Goal: Task Accomplishment & Management: Use online tool/utility

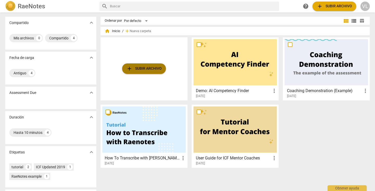
click at [153, 68] on span "add Subir archivo" at bounding box center [143, 68] width 35 height 6
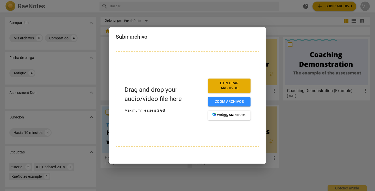
click at [303, 102] on div at bounding box center [187, 95] width 375 height 191
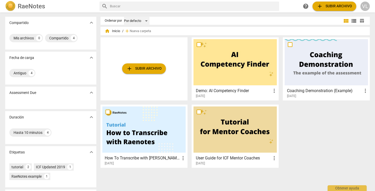
click at [145, 21] on div "Por defecto" at bounding box center [137, 21] width 26 height 8
click at [69, 38] on div at bounding box center [187, 95] width 375 height 191
click at [72, 38] on div "4" at bounding box center [74, 38] width 6 height 6
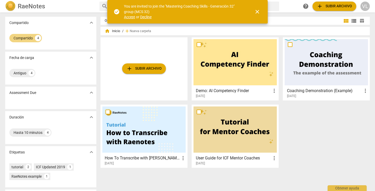
click at [130, 16] on span "Accept" at bounding box center [129, 17] width 11 height 4
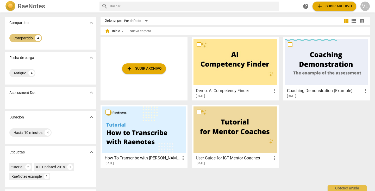
click at [34, 37] on div "Compartido 4" at bounding box center [25, 38] width 33 height 8
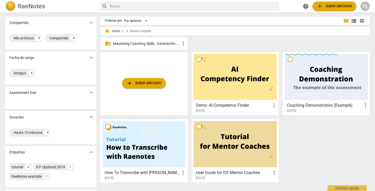
click at [168, 46] on div "folder_shared Mastering Coaching Skills - Generación 32 more_vert" at bounding box center [144, 43] width 87 height 13
click at [182, 43] on span "more_vert" at bounding box center [183, 43] width 6 height 6
click at [141, 40] on div at bounding box center [187, 95] width 375 height 191
click at [144, 21] on div "Por defecto" at bounding box center [137, 21] width 26 height 8
click at [180, 27] on div at bounding box center [187, 95] width 375 height 191
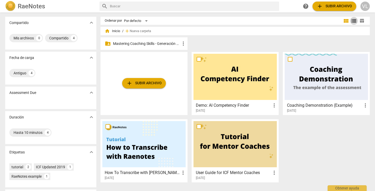
click at [355, 20] on span "view_list" at bounding box center [354, 21] width 6 height 6
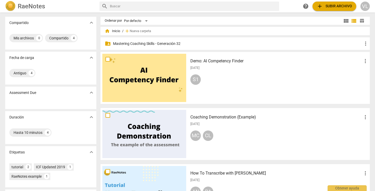
click at [363, 20] on span "table_chart" at bounding box center [362, 20] width 5 height 5
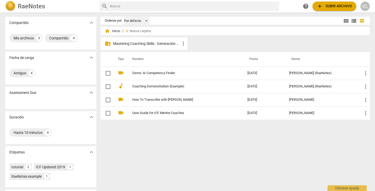
click at [144, 20] on div "Por defecto" at bounding box center [137, 21] width 26 height 8
click at [158, 21] on div at bounding box center [187, 95] width 375 height 191
click at [346, 21] on span "view_module" at bounding box center [346, 21] width 6 height 6
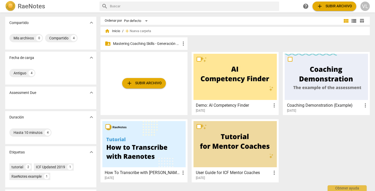
click at [354, 21] on span "view_list" at bounding box center [354, 21] width 6 height 6
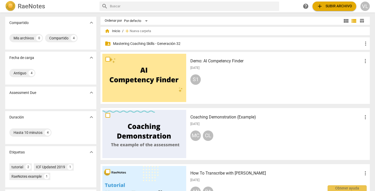
click at [362, 19] on span "table_chart" at bounding box center [362, 20] width 5 height 5
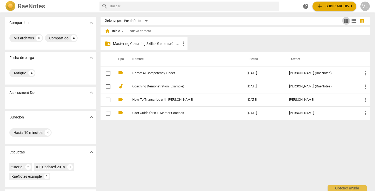
click at [343, 21] on span "view_module" at bounding box center [346, 21] width 6 height 6
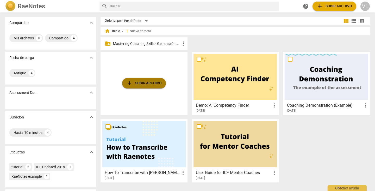
click at [144, 83] on span "add Subir archivo" at bounding box center [143, 83] width 35 height 6
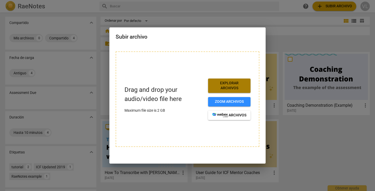
click at [226, 86] on span "Explorar archivos" at bounding box center [230, 86] width 34 height 10
click at [292, 55] on div at bounding box center [187, 95] width 375 height 191
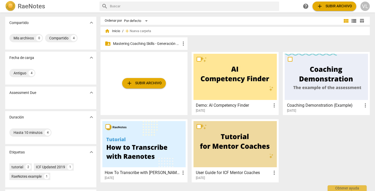
click at [352, 20] on span "view_list" at bounding box center [354, 21] width 6 height 6
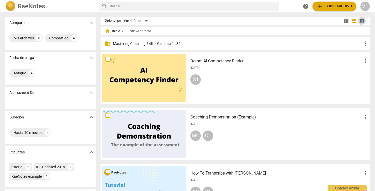
click at [360, 21] on span "table_chart" at bounding box center [362, 20] width 5 height 5
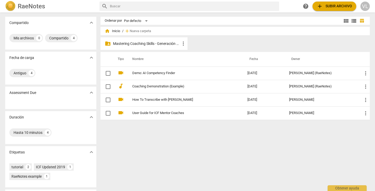
click at [344, 21] on span "view_module" at bounding box center [346, 21] width 6 height 6
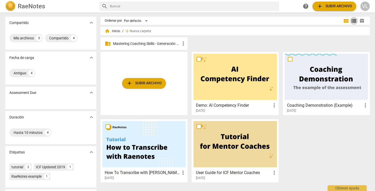
click at [352, 21] on span "view_list" at bounding box center [354, 21] width 6 height 6
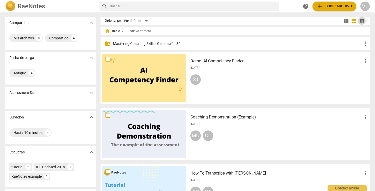
click at [360, 20] on span "table_chart" at bounding box center [362, 20] width 5 height 5
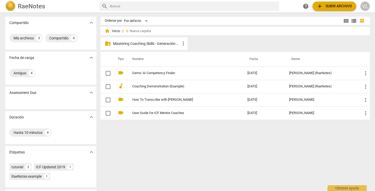
click at [149, 45] on p "Mastering Coaching Skills - Generación 32" at bounding box center [146, 43] width 67 height 5
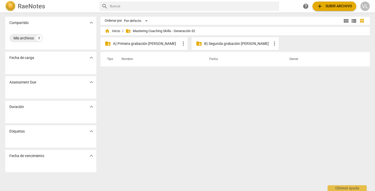
click at [161, 43] on p "A) Primera grabación [PERSON_NAME]" at bounding box center [146, 43] width 67 height 5
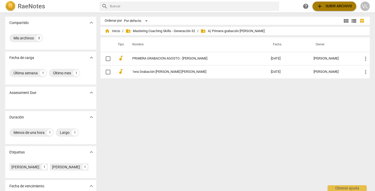
click at [320, 8] on span "add" at bounding box center [320, 6] width 6 height 6
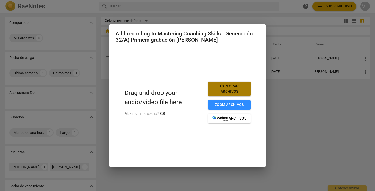
click at [233, 89] on span "Explorar archivos" at bounding box center [230, 89] width 34 height 10
click at [223, 90] on span "Explorar archivos" at bounding box center [230, 89] width 34 height 10
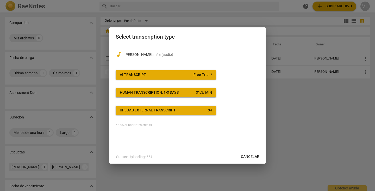
click at [183, 74] on span "AI Transcript Free Trial *" at bounding box center [166, 74] width 92 height 5
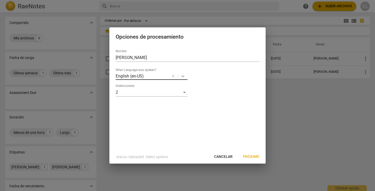
click at [182, 76] on icon at bounding box center [182, 76] width 5 height 5
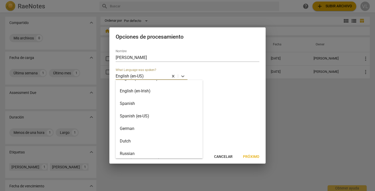
scroll to position [60, 0]
click at [138, 102] on div "Spanish" at bounding box center [159, 102] width 87 height 13
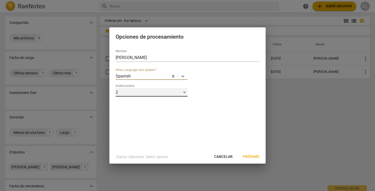
click at [183, 93] on div "2" at bounding box center [152, 92] width 72 height 8
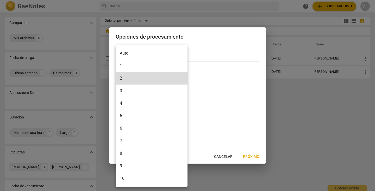
click at [198, 89] on div at bounding box center [187, 95] width 375 height 191
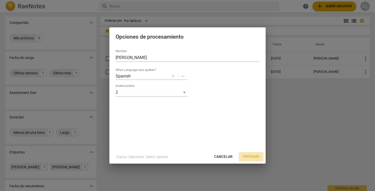
click at [249, 156] on span "Próximo" at bounding box center [251, 156] width 16 height 5
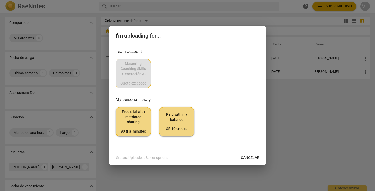
click at [133, 74] on div "Mastering Coaching Skills - Generación 32 Quota exceeded" at bounding box center [188, 73] width 144 height 29
click at [139, 77] on div "Mastering Coaching Skills - Generación 32 Quota exceeded" at bounding box center [188, 73] width 144 height 29
click at [245, 159] on span "Cancelar" at bounding box center [250, 157] width 19 height 5
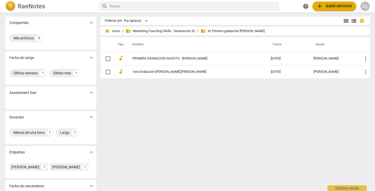
click at [321, 9] on span "add" at bounding box center [320, 6] width 6 height 6
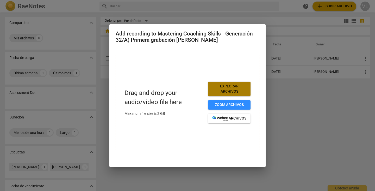
click at [230, 86] on span "Explorar archivos" at bounding box center [230, 89] width 34 height 10
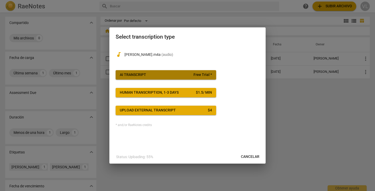
click at [192, 71] on button "AI Transcript Free Trial *" at bounding box center [166, 74] width 101 height 9
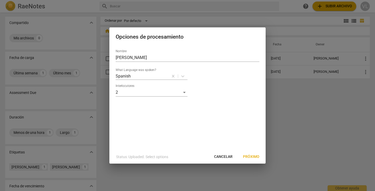
click at [245, 156] on span "Próximo" at bounding box center [251, 156] width 16 height 5
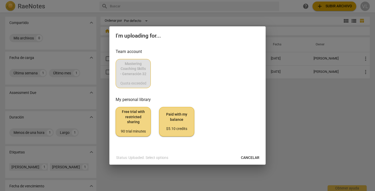
click at [135, 82] on div "Mastering Coaching Skills - Generación 32 Quota exceeded" at bounding box center [188, 73] width 144 height 29
click at [140, 116] on span "Free trial with restricted sharing 90 trial minutes" at bounding box center [133, 121] width 26 height 25
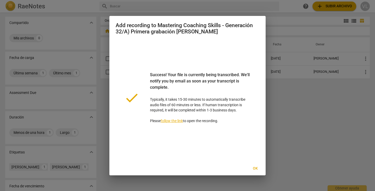
click at [256, 169] on span "Ok" at bounding box center [255, 168] width 8 height 5
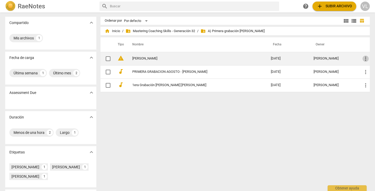
click at [365, 58] on span "more_vert" at bounding box center [366, 59] width 6 height 6
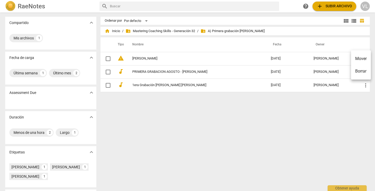
click at [324, 59] on div at bounding box center [187, 95] width 375 height 191
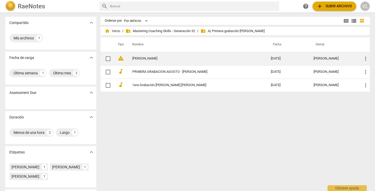
click at [199, 58] on link "[PERSON_NAME]" at bounding box center [192, 59] width 120 height 4
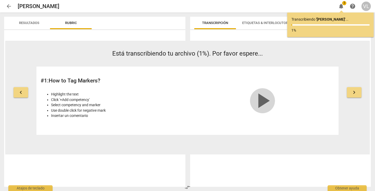
click at [261, 100] on span "play_arrow" at bounding box center [262, 100] width 25 height 25
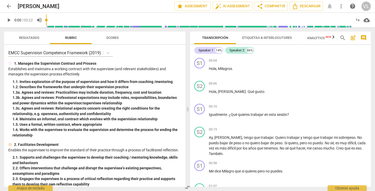
click at [10, 20] on span "play_arrow" at bounding box center [9, 20] width 6 height 6
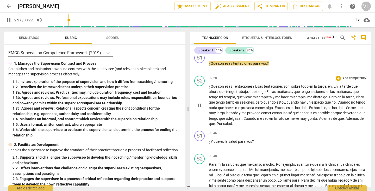
drag, startPoint x: 221, startPoint y: 71, endPoint x: 214, endPoint y: 68, distance: 7.8
click at [214, 74] on div "S2 play_arrow pause 02:28 + Add competency keyboard_arrow_right ¿Qué son esas T…" at bounding box center [280, 101] width 181 height 55
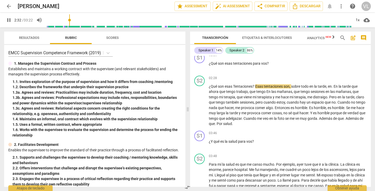
scroll to position [0, 0]
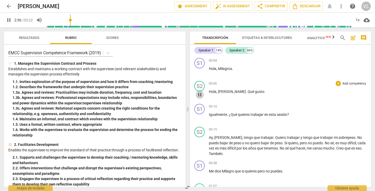
click at [199, 95] on span "pause" at bounding box center [200, 95] width 6 height 6
click at [199, 95] on span "play_arrow" at bounding box center [200, 95] width 6 height 6
drag, startPoint x: 9, startPoint y: 20, endPoint x: 41, endPoint y: 12, distance: 33.1
click at [9, 20] on span "pause" at bounding box center [9, 20] width 6 height 6
type input "16"
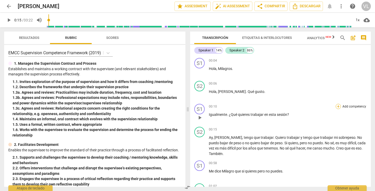
click at [337, 107] on div "+" at bounding box center [338, 106] width 5 height 5
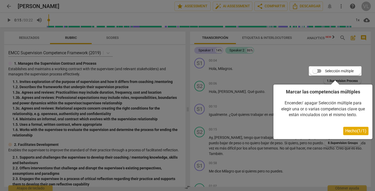
click at [315, 71] on div at bounding box center [335, 70] width 53 height 9
click at [317, 71] on div at bounding box center [335, 70] width 53 height 9
click at [319, 70] on div at bounding box center [335, 70] width 53 height 9
click at [355, 130] on span "Hecho ( 1 / 1 )" at bounding box center [356, 130] width 21 height 5
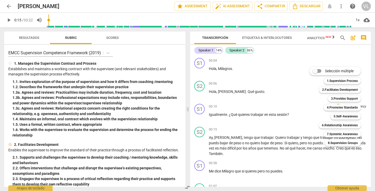
click at [342, 6] on div at bounding box center [187, 95] width 375 height 191
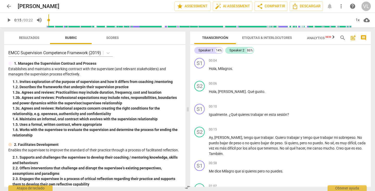
click at [342, 6] on span "more_vert" at bounding box center [341, 6] width 6 height 6
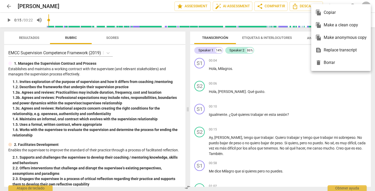
click at [298, 62] on div at bounding box center [187, 95] width 375 height 191
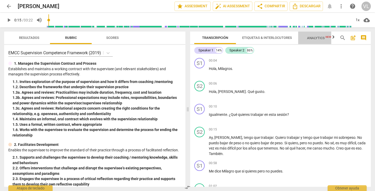
click at [331, 37] on span "New" at bounding box center [329, 36] width 6 height 3
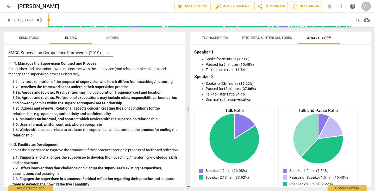
click at [265, 38] on span "Etiquetas & Interlocutores" at bounding box center [268, 38] width 50 height 4
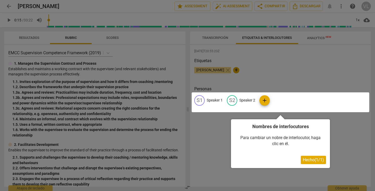
click at [218, 38] on div at bounding box center [187, 95] width 375 height 191
click at [214, 35] on div at bounding box center [187, 95] width 375 height 191
click at [316, 161] on span "Hecho ( 1 / 1 )" at bounding box center [313, 159] width 21 height 5
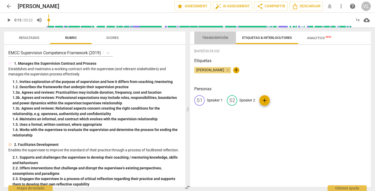
click at [215, 37] on span "Transcripción" at bounding box center [215, 38] width 26 height 4
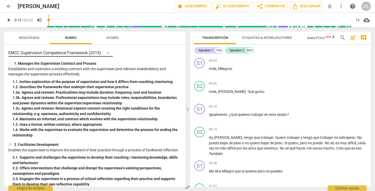
click at [108, 53] on icon at bounding box center [108, 53] width 3 height 2
click at [341, 6] on span "more_vert" at bounding box center [341, 6] width 6 height 6
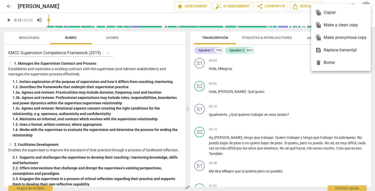
click at [8, 6] on div at bounding box center [187, 95] width 375 height 191
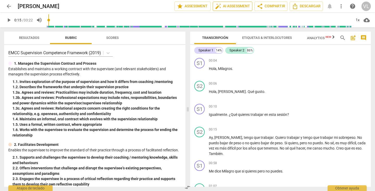
click at [238, 7] on span "auto_fix_high AI Assessment" at bounding box center [232, 6] width 35 height 6
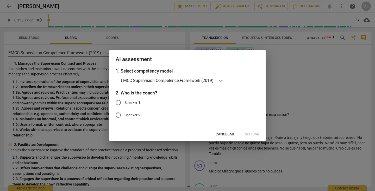
click at [220, 80] on icon at bounding box center [220, 81] width 3 height 2
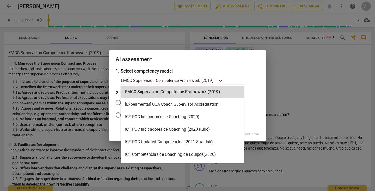
click at [221, 80] on icon at bounding box center [220, 80] width 5 height 5
click at [221, 79] on icon at bounding box center [220, 80] width 5 height 5
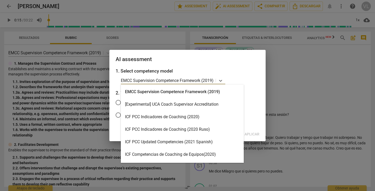
click at [186, 118] on div "ICF PCC Indicadores de Coaching (2020)" at bounding box center [182, 117] width 123 height 13
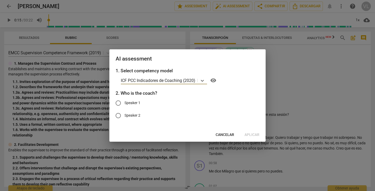
click at [117, 116] on input "Speaker 2" at bounding box center [118, 115] width 13 height 13
radio input "true"
click at [246, 136] on span "Aplicar" at bounding box center [252, 134] width 15 height 5
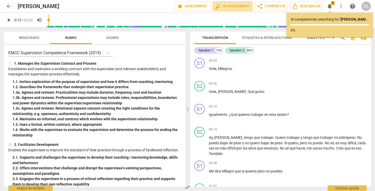
click at [225, 7] on span "auto_fix_high AI Assessment" at bounding box center [232, 6] width 35 height 6
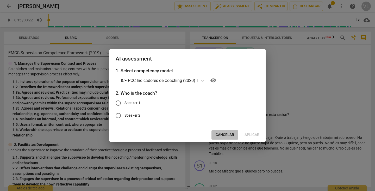
click at [222, 135] on span "Cancelar" at bounding box center [225, 134] width 19 height 5
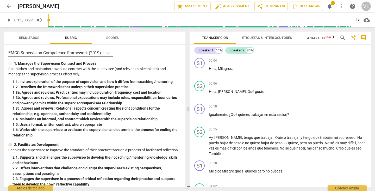
click at [28, 39] on span "Resultados" at bounding box center [29, 38] width 20 height 4
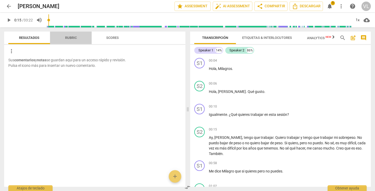
click at [70, 38] on span "Rubric" at bounding box center [71, 38] width 12 height 4
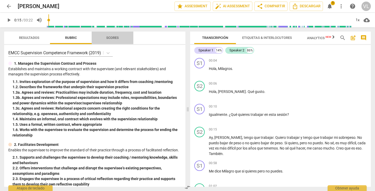
click at [109, 39] on span "Scores" at bounding box center [112, 38] width 13 height 4
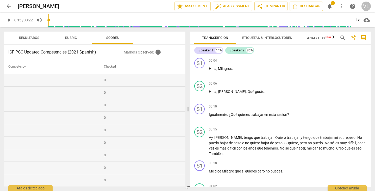
click at [74, 39] on span "Rubric" at bounding box center [71, 38] width 12 height 4
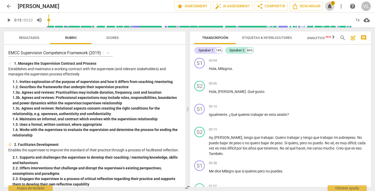
click at [330, 7] on span "notifications" at bounding box center [330, 6] width 6 height 6
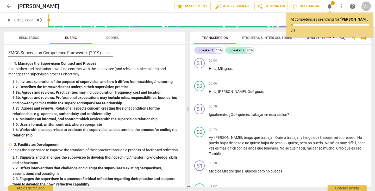
click at [330, 7] on span "notifications" at bounding box center [330, 6] width 6 height 6
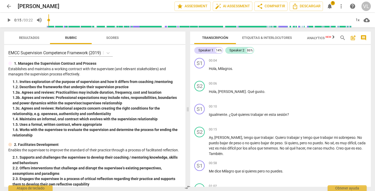
click at [342, 8] on span "more_vert" at bounding box center [341, 6] width 6 height 6
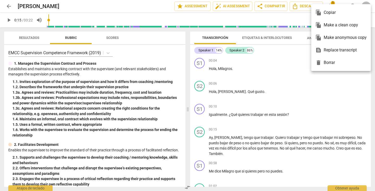
click at [302, 58] on div at bounding box center [187, 95] width 375 height 191
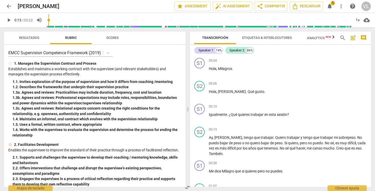
click at [340, 6] on span "more_vert" at bounding box center [341, 6] width 6 height 6
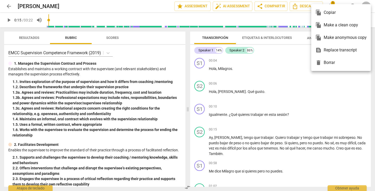
click at [301, 57] on div at bounding box center [187, 95] width 375 height 191
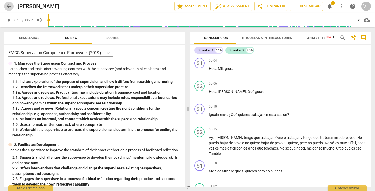
click at [7, 5] on span "arrow_back" at bounding box center [9, 6] width 6 height 6
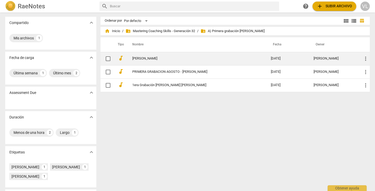
click at [365, 59] on span "more_vert" at bounding box center [366, 59] width 6 height 6
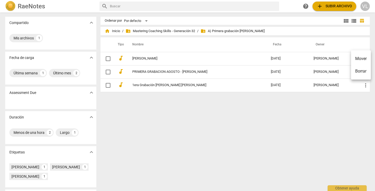
click at [326, 107] on div at bounding box center [187, 95] width 375 height 191
click at [343, 22] on span "view_module" at bounding box center [346, 21] width 6 height 6
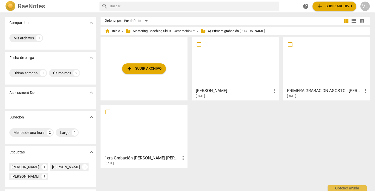
click at [354, 21] on span "view_list" at bounding box center [354, 21] width 6 height 6
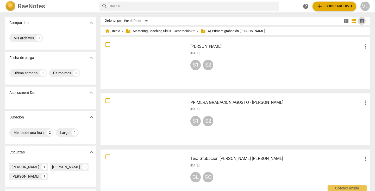
click at [360, 19] on span "table_chart" at bounding box center [362, 20] width 5 height 5
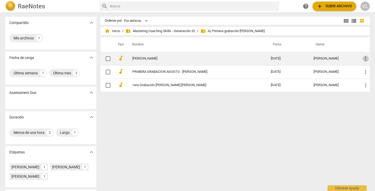
click at [364, 59] on span "more_vert" at bounding box center [366, 59] width 6 height 6
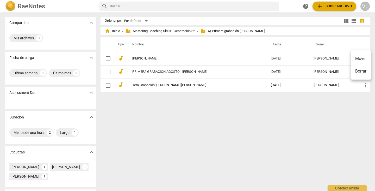
click at [149, 59] on div at bounding box center [187, 95] width 375 height 191
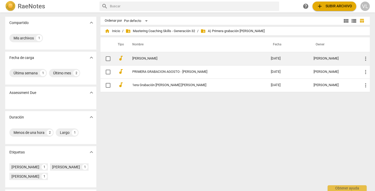
click at [149, 59] on link "[PERSON_NAME]" at bounding box center [192, 59] width 120 height 4
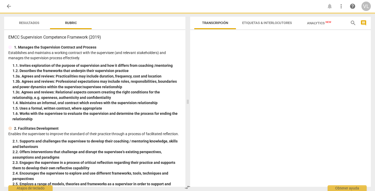
click at [149, 59] on p "Establishes and maintains a working contract with the supervisee (and relevant …" at bounding box center [94, 55] width 173 height 11
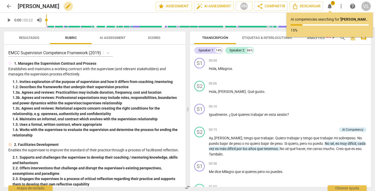
click at [65, 6] on span "edit" at bounding box center [68, 6] width 6 height 6
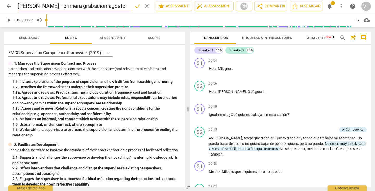
type input "[PERSON_NAME] - primera grabacion agosto"
click at [139, 6] on span "done" at bounding box center [138, 6] width 6 height 6
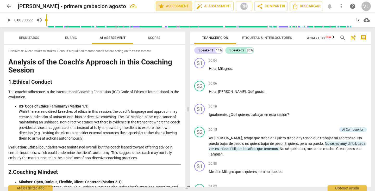
click at [172, 5] on span "star Assessment" at bounding box center [174, 6] width 32 height 6
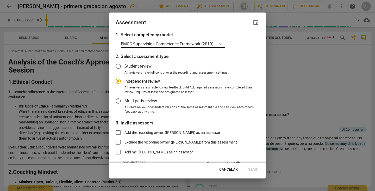
click at [221, 43] on icon at bounding box center [220, 43] width 5 height 5
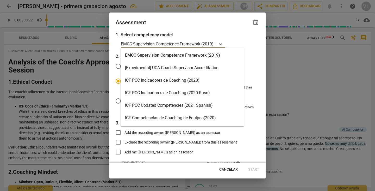
click at [191, 79] on div "ICF PCC Indicadores de Coaching (2020)" at bounding box center [182, 80] width 123 height 13
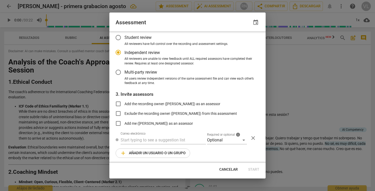
scroll to position [31, 0]
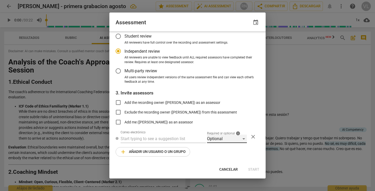
click at [241, 138] on div "Optional" at bounding box center [227, 139] width 40 height 8
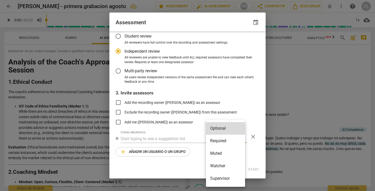
click at [250, 146] on div at bounding box center [187, 95] width 375 height 191
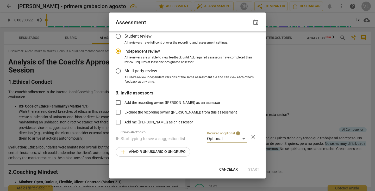
click at [230, 169] on span "Cancelar" at bounding box center [229, 169] width 19 height 5
radio input "false"
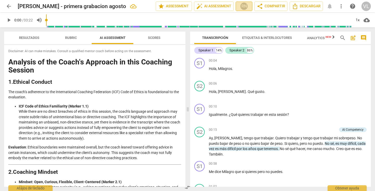
click at [245, 3] on div "RN" at bounding box center [244, 6] width 8 height 8
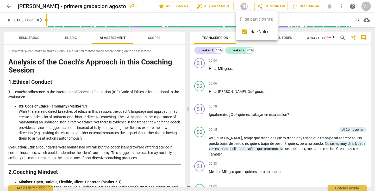
click at [245, 3] on div at bounding box center [187, 95] width 375 height 191
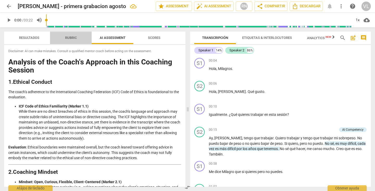
click at [69, 37] on span "Rubric" at bounding box center [71, 38] width 12 height 4
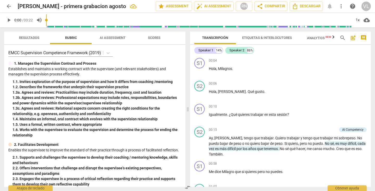
click at [339, 5] on span "more_vert" at bounding box center [341, 6] width 6 height 6
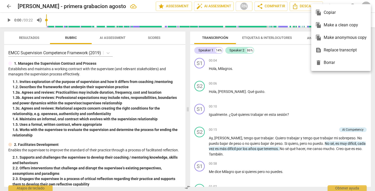
click at [339, 2] on div at bounding box center [187, 95] width 375 height 191
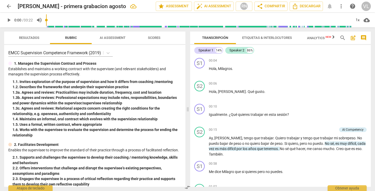
click at [367, 7] on div "VL" at bounding box center [366, 6] width 9 height 9
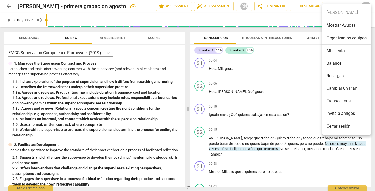
click at [313, 53] on div at bounding box center [187, 95] width 375 height 191
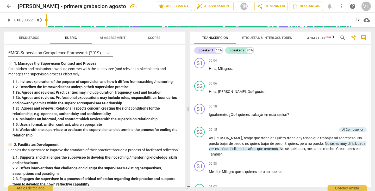
click at [9, 6] on span "arrow_back" at bounding box center [9, 6] width 6 height 6
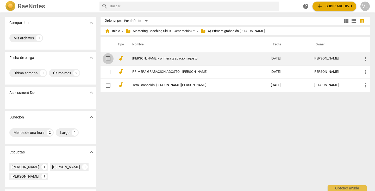
click at [106, 59] on input "checkbox" at bounding box center [108, 59] width 11 height 6
checkbox input "false"
click at [106, 59] on input "checkbox" at bounding box center [108, 59] width 11 height 6
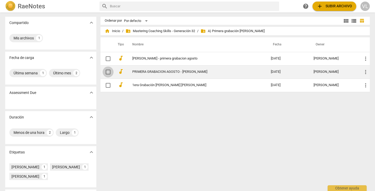
click at [107, 71] on input "checkbox" at bounding box center [108, 72] width 11 height 6
checkbox input "false"
click at [107, 71] on input "checkbox" at bounding box center [108, 72] width 11 height 6
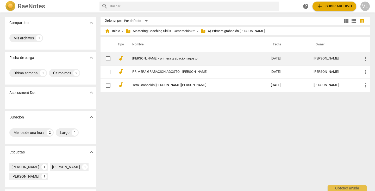
click at [140, 57] on link "[PERSON_NAME] - primera grabacion agosto" at bounding box center [192, 59] width 120 height 4
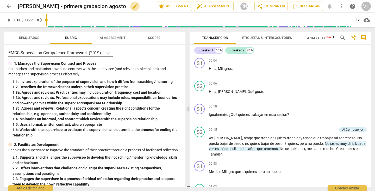
click at [132, 7] on span "edit" at bounding box center [135, 6] width 6 height 6
click at [35, 5] on input "[PERSON_NAME] - primera grabacion agosto" at bounding box center [75, 6] width 115 height 10
click at [35, 7] on input "[PERSON_NAME] - primera grabacion agosto" at bounding box center [75, 6] width 115 height 10
click at [83, 7] on input "primera grabación agosto" at bounding box center [75, 6] width 115 height 10
click at [84, 6] on input "primera grabación agosto- victor" at bounding box center [75, 6] width 115 height 10
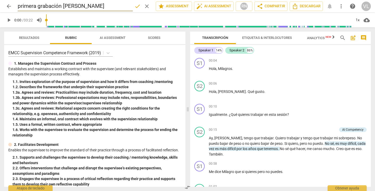
click at [102, 6] on input "primera grabación [PERSON_NAME]" at bounding box center [75, 6] width 115 height 10
type input "primera grabación agosto- [PERSON_NAME]"
click at [136, 8] on span "done" at bounding box center [138, 6] width 6 height 6
click at [352, 39] on span "post_add" at bounding box center [353, 38] width 6 height 6
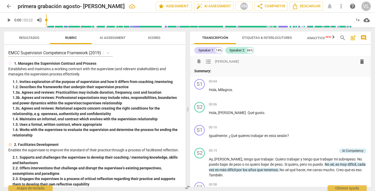
click at [352, 39] on span "post_add" at bounding box center [353, 38] width 6 height 6
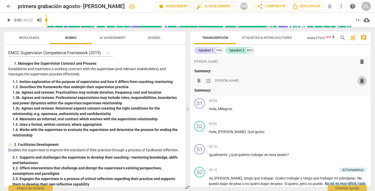
click at [362, 81] on span "delete" at bounding box center [362, 81] width 6 height 6
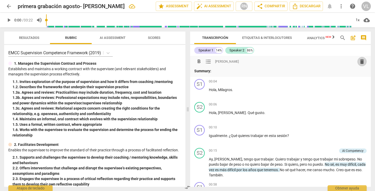
click at [361, 61] on span "delete" at bounding box center [362, 61] width 6 height 6
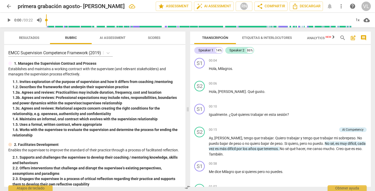
click at [363, 38] on span "comment" at bounding box center [364, 38] width 6 height 6
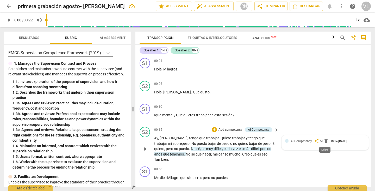
click at [325, 140] on span "delete" at bounding box center [326, 140] width 5 height 5
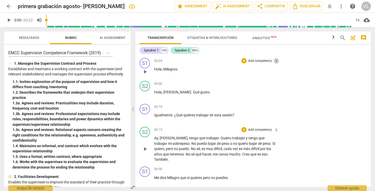
click at [275, 60] on span "keyboard_arrow_right" at bounding box center [277, 61] width 6 height 6
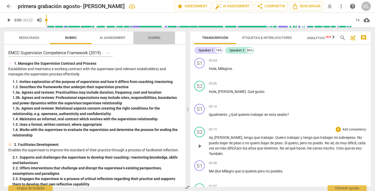
click at [151, 39] on span "Scores" at bounding box center [154, 38] width 13 height 4
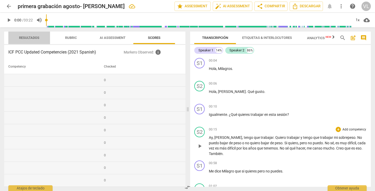
click at [26, 38] on span "Resultados" at bounding box center [29, 38] width 20 height 4
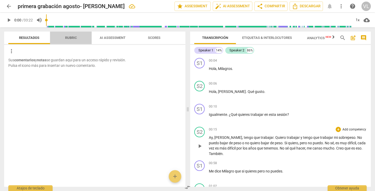
click at [66, 40] on span "Rubric" at bounding box center [71, 37] width 24 height 7
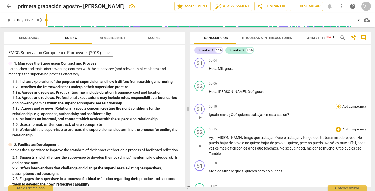
click at [337, 106] on div "+" at bounding box center [338, 106] width 5 height 5
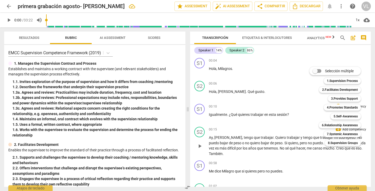
click at [316, 71] on input "Selección múltiple" at bounding box center [315, 71] width 13 height 13
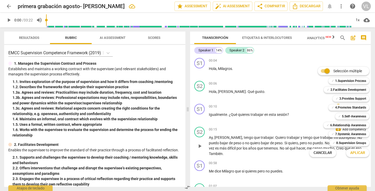
click at [328, 70] on input "Selección múltiple" at bounding box center [327, 71] width 13 height 13
checkbox input "false"
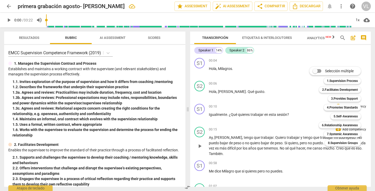
click at [318, 52] on div at bounding box center [187, 95] width 375 height 191
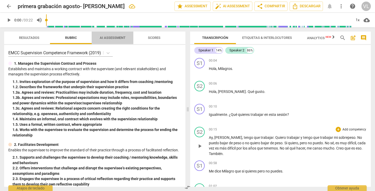
click at [114, 38] on span "AI Assessment" at bounding box center [113, 38] width 26 height 4
